Goal: Transaction & Acquisition: Download file/media

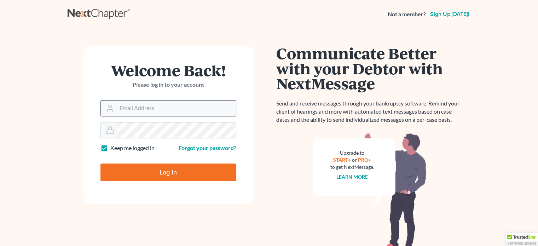
click at [124, 110] on input "Email Address" at bounding box center [176, 108] width 119 height 16
type input "[EMAIL_ADDRESS][DOMAIN_NAME]"
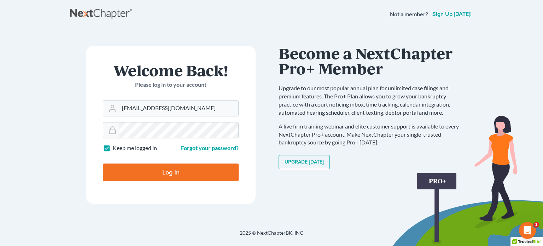
click at [165, 175] on input "Log In" at bounding box center [171, 172] width 136 height 18
type input "Thinking..."
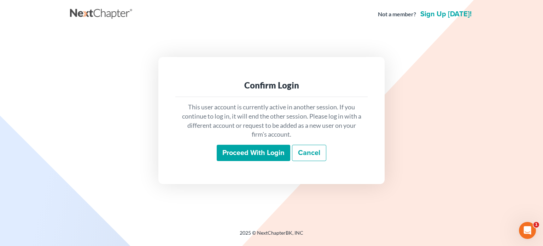
click at [237, 155] on input "Proceed with login" at bounding box center [254, 153] width 74 height 16
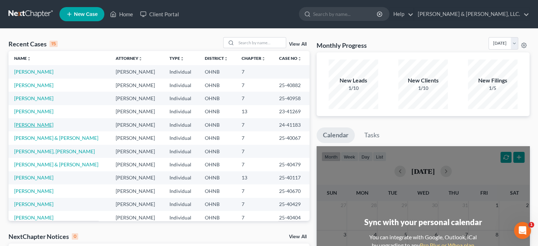
click at [39, 123] on link "[PERSON_NAME]" at bounding box center [33, 125] width 39 height 6
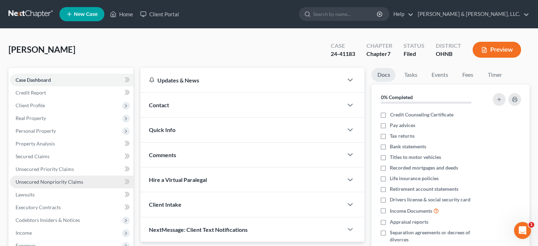
click at [53, 181] on span "Unsecured Nonpriority Claims" at bounding box center [50, 182] width 68 height 6
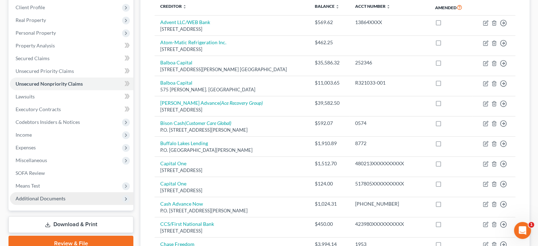
scroll to position [141, 0]
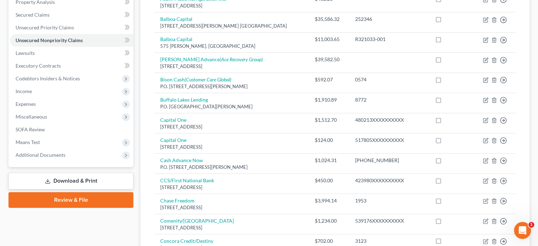
click at [78, 175] on link "Download & Print" at bounding box center [70, 181] width 125 height 17
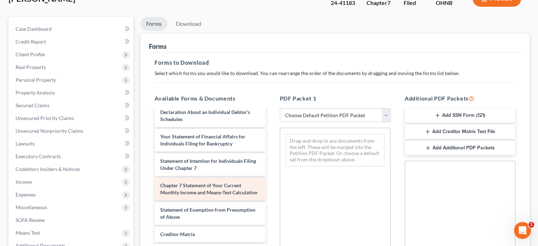
scroll to position [71, 0]
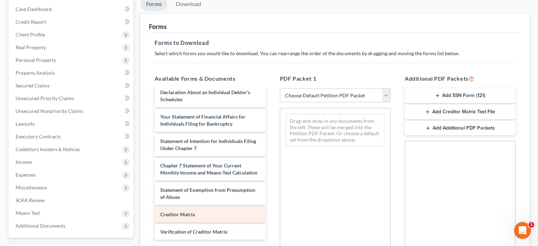
click at [191, 216] on span "Creditor Matrix" at bounding box center [177, 214] width 35 height 6
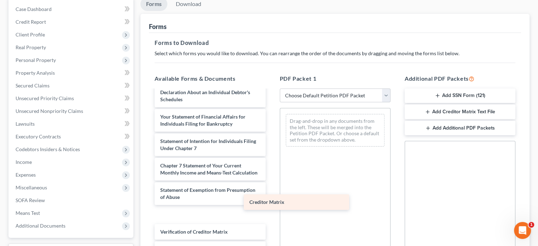
scroll to position [252, 0]
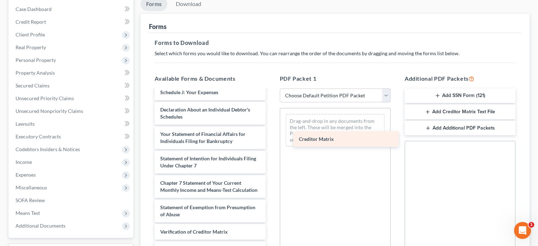
drag, startPoint x: 191, startPoint y: 216, endPoint x: 323, endPoint y: 140, distance: 152.3
click at [271, 140] on div "Creditor Matrix Financial Management Course (Form 423) (11/05/2024) Financial M…" at bounding box center [210, 62] width 122 height 437
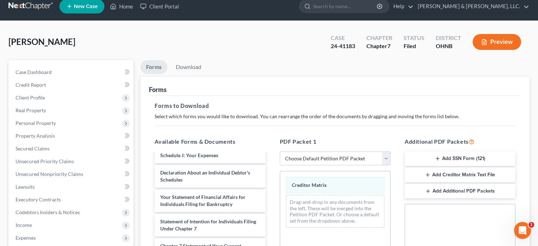
scroll to position [0, 0]
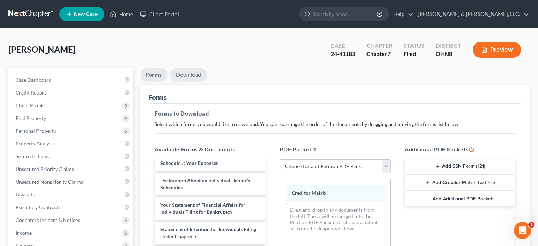
click at [191, 75] on link "Download" at bounding box center [188, 75] width 37 height 14
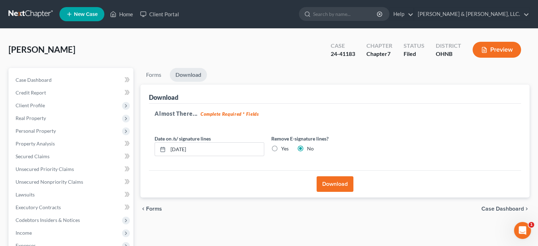
click at [330, 183] on button "Download" at bounding box center [334, 184] width 37 height 16
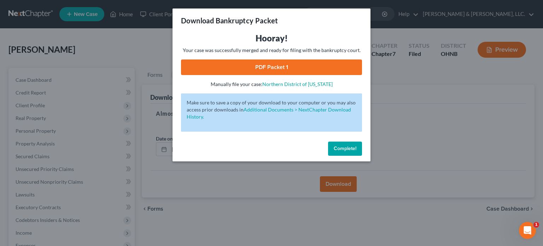
click at [251, 63] on link "PDF Packet 1" at bounding box center [271, 67] width 181 height 16
click at [352, 148] on span "Complete!" at bounding box center [345, 148] width 23 height 6
